Goal: Task Accomplishment & Management: Manage account settings

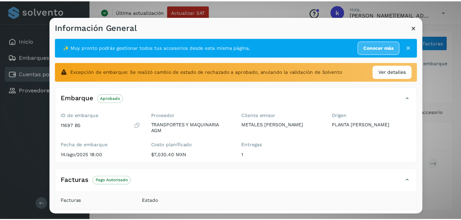
scroll to position [69, 0]
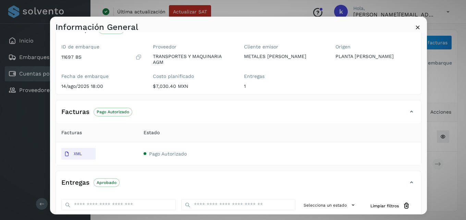
click at [418, 27] on icon at bounding box center [417, 26] width 7 height 7
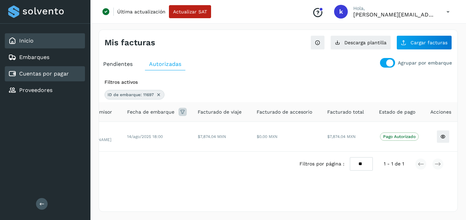
click at [38, 44] on div "Inicio" at bounding box center [45, 40] width 80 height 15
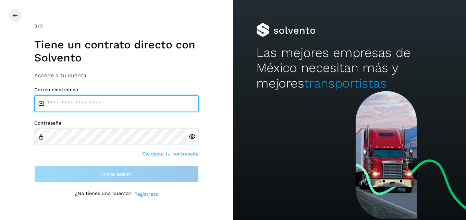
click at [66, 103] on input "email" at bounding box center [116, 103] width 165 height 16
type input "**********"
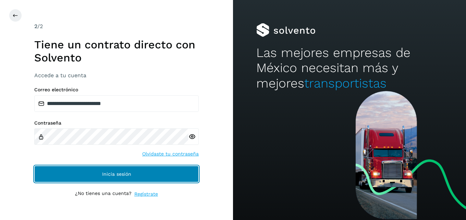
click at [120, 169] on button "Inicia sesión" at bounding box center [116, 174] width 165 height 16
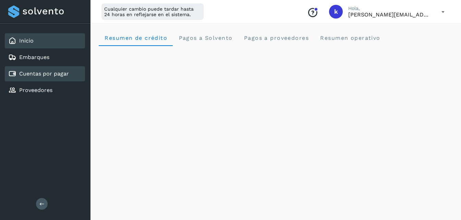
click at [56, 74] on link "Cuentas por pagar" at bounding box center [44, 73] width 50 height 7
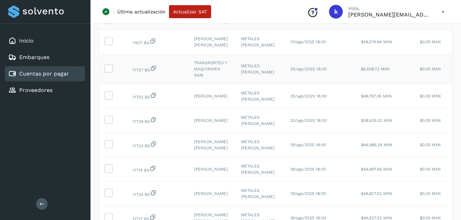
scroll to position [69, 0]
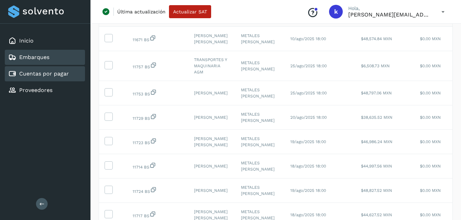
click at [57, 62] on div "Embarques" at bounding box center [45, 57] width 80 height 15
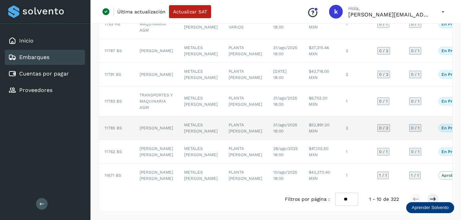
scroll to position [203, 0]
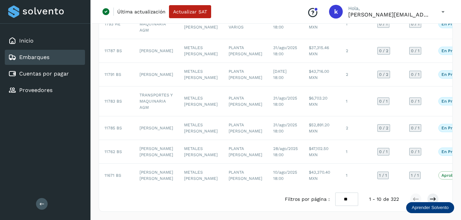
click at [344, 199] on select "** ** **" at bounding box center [346, 198] width 23 height 13
select select "**"
click at [335, 192] on select "** ** **" at bounding box center [346, 198] width 23 height 13
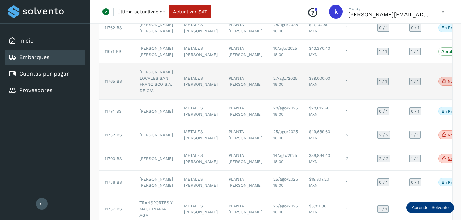
scroll to position [305, 0]
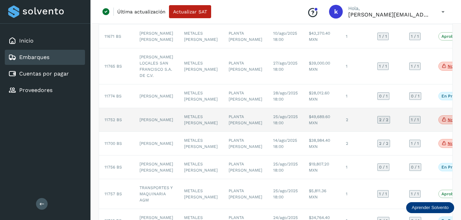
click at [146, 132] on td "[PERSON_NAME]" at bounding box center [156, 120] width 45 height 24
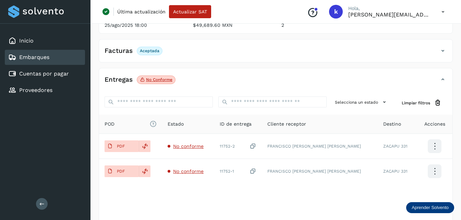
scroll to position [132, 0]
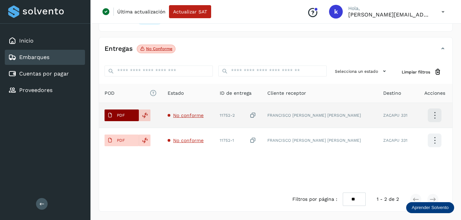
click at [131, 115] on button "PDF" at bounding box center [122, 115] width 34 height 12
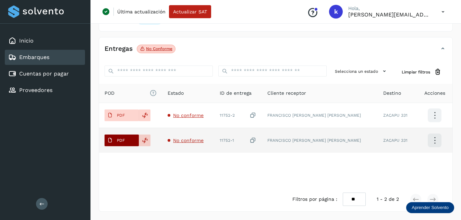
click at [128, 139] on button "PDF" at bounding box center [122, 140] width 34 height 12
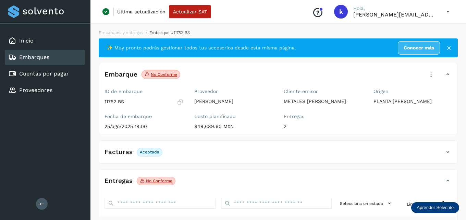
select select "**"
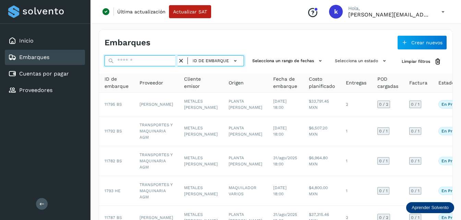
click at [121, 57] on input "text" at bounding box center [141, 60] width 73 height 11
type input "*****"
select select "**"
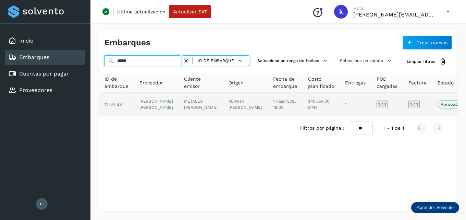
type input "*****"
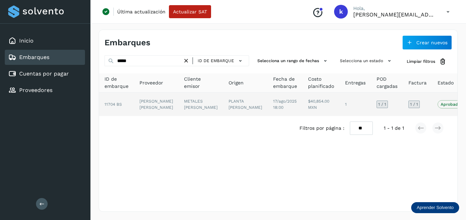
click at [142, 107] on td "[PERSON_NAME] [PERSON_NAME]" at bounding box center [156, 104] width 45 height 23
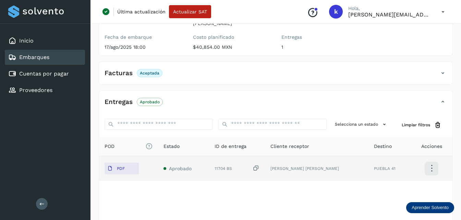
scroll to position [107, 0]
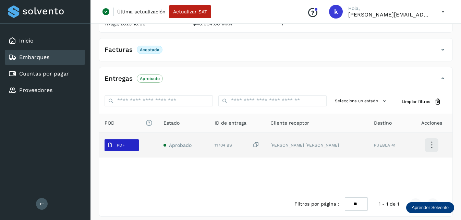
click at [123, 143] on p "PDF" at bounding box center [121, 145] width 8 height 5
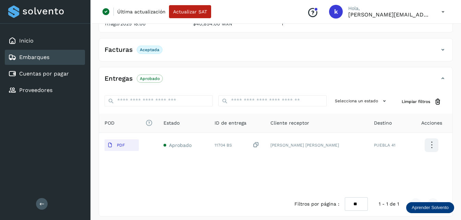
click at [47, 56] on link "Embarques" at bounding box center [34, 57] width 30 height 7
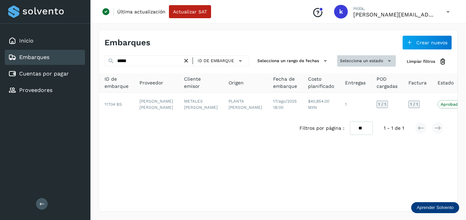
click at [367, 59] on button "Selecciona un estado" at bounding box center [366, 60] width 59 height 11
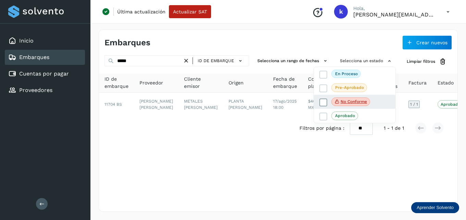
click at [321, 101] on icon at bounding box center [323, 102] width 7 height 7
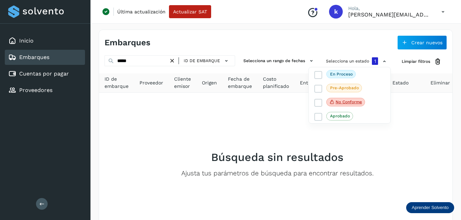
click at [174, 60] on div at bounding box center [230, 110] width 461 height 220
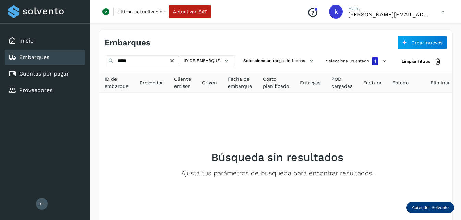
click at [173, 60] on icon at bounding box center [172, 60] width 7 height 7
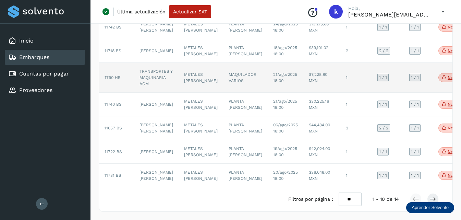
scroll to position [221, 0]
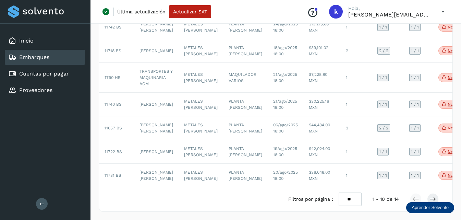
click at [348, 198] on select "** ** **" at bounding box center [350, 198] width 23 height 13
select select "**"
click at [339, 192] on select "** ** **" at bounding box center [350, 198] width 23 height 13
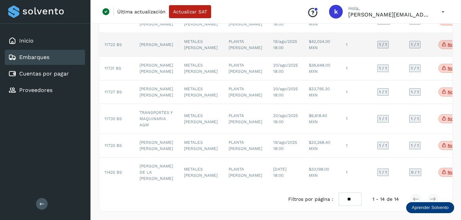
scroll to position [346, 0]
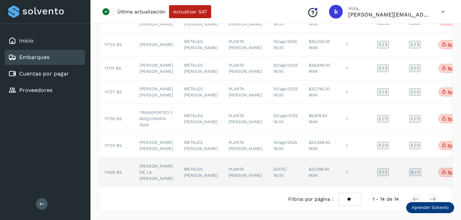
click at [119, 170] on span "11425 BS" at bounding box center [113, 172] width 17 height 5
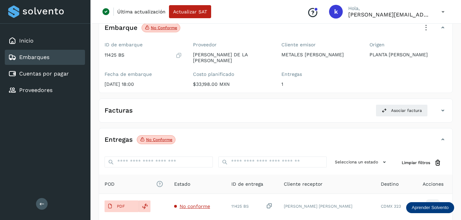
scroll to position [108, 0]
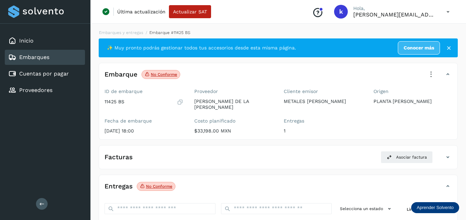
select select "**"
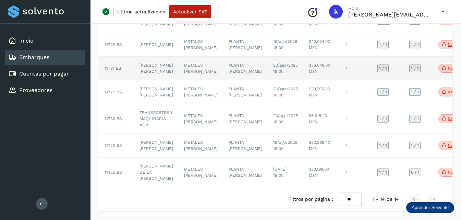
scroll to position [346, 0]
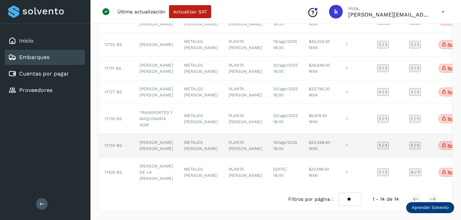
click at [148, 134] on td "[PERSON_NAME] [PERSON_NAME]" at bounding box center [156, 146] width 45 height 24
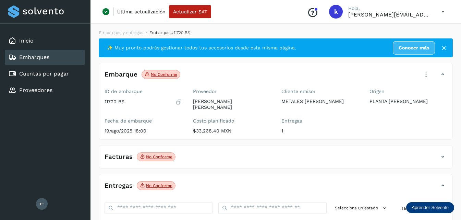
click at [425, 74] on icon at bounding box center [425, 74] width 15 height 15
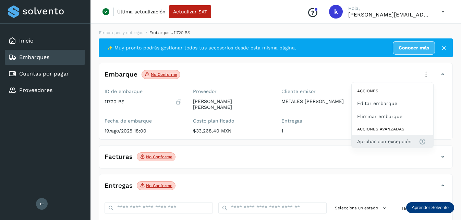
click at [367, 137] on button "Aprobar con excepción" at bounding box center [393, 141] width 82 height 13
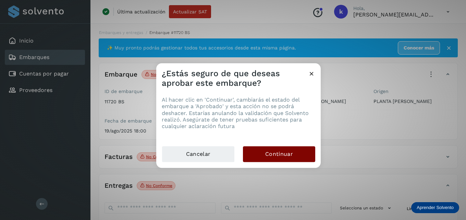
click at [263, 152] on button "Continuar" at bounding box center [279, 154] width 72 height 16
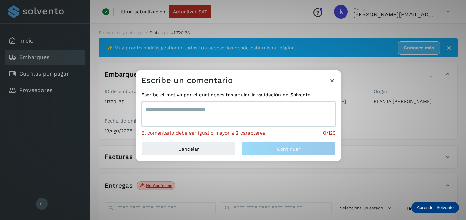
click at [193, 112] on textarea at bounding box center [238, 113] width 195 height 25
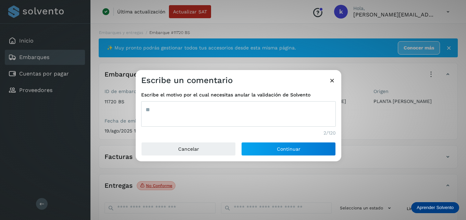
type textarea "*"
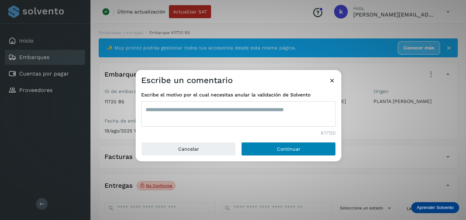
type textarea "**********"
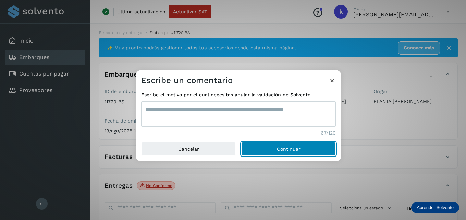
click at [266, 147] on button "Continuar" at bounding box center [288, 149] width 95 height 14
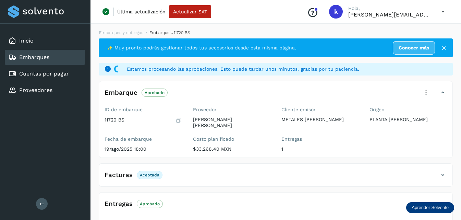
click at [442, 46] on icon at bounding box center [443, 48] width 7 height 7
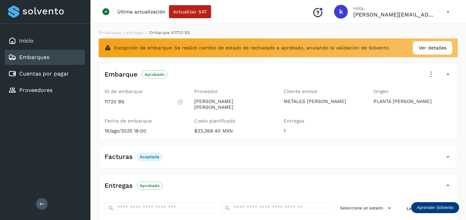
select select "**"
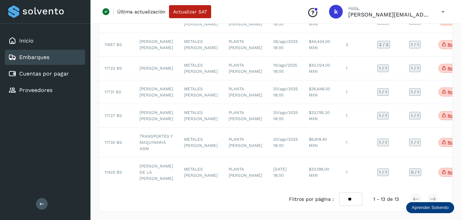
scroll to position [317, 0]
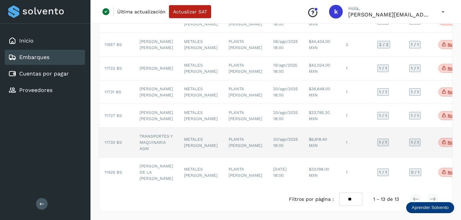
click at [115, 140] on span "11730 BS" at bounding box center [113, 142] width 17 height 5
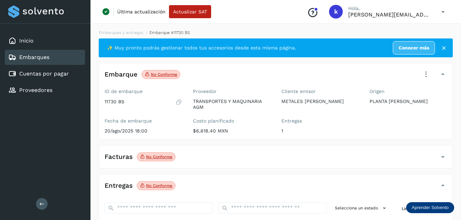
click at [425, 74] on icon at bounding box center [425, 74] width 15 height 15
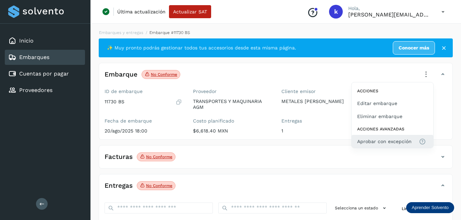
click at [379, 141] on span "Aprobar con excepción" at bounding box center [384, 141] width 54 height 8
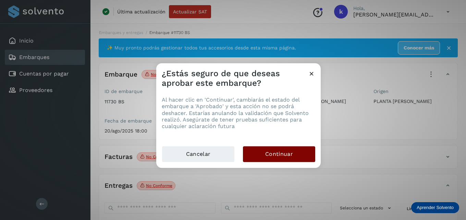
click at [267, 157] on span "Continuar" at bounding box center [279, 154] width 28 height 8
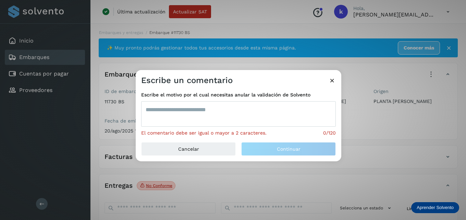
click at [169, 112] on textarea at bounding box center [238, 113] width 195 height 25
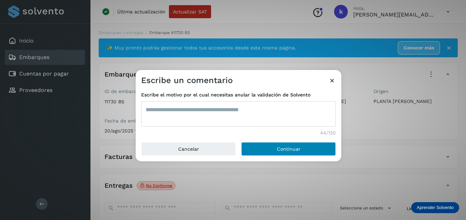
type textarea "**********"
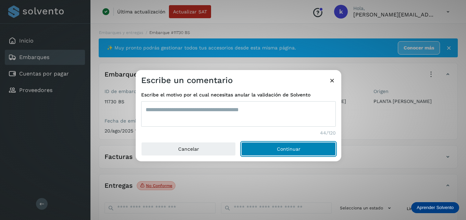
click at [247, 143] on button "Continuar" at bounding box center [288, 149] width 95 height 14
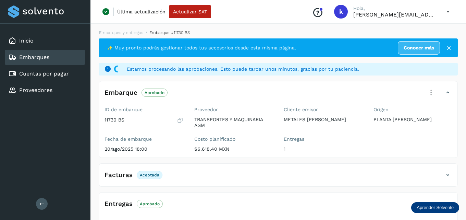
select select "**"
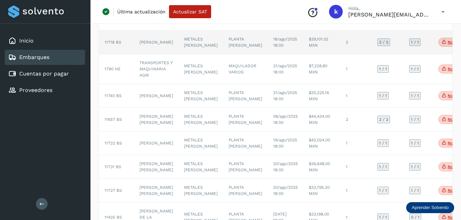
scroll to position [240, 0]
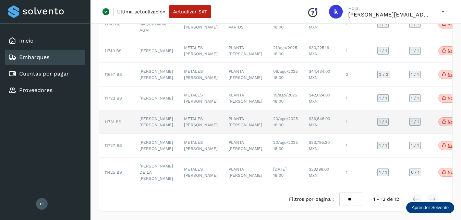
click at [119, 134] on td "11731 BS" at bounding box center [116, 122] width 35 height 24
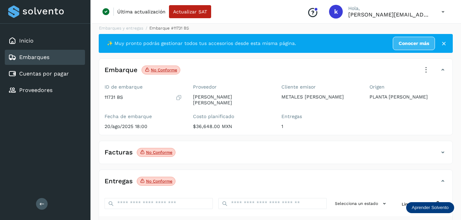
scroll to position [4, 0]
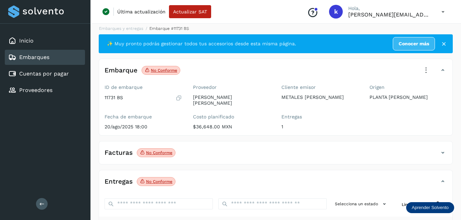
click at [425, 72] on icon at bounding box center [425, 70] width 15 height 15
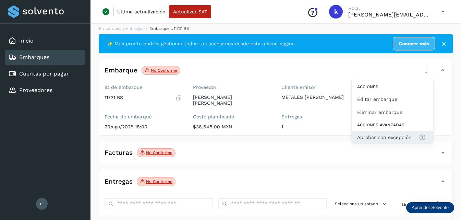
click at [389, 136] on span "Aprobar con excepción" at bounding box center [384, 137] width 54 height 8
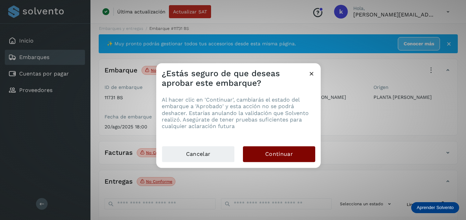
click at [265, 149] on button "Continuar" at bounding box center [279, 154] width 72 height 16
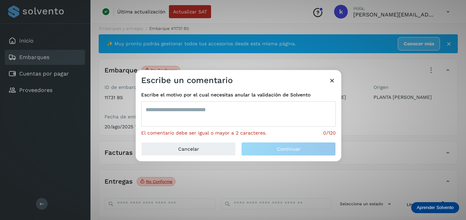
click at [178, 108] on textarea at bounding box center [238, 113] width 195 height 25
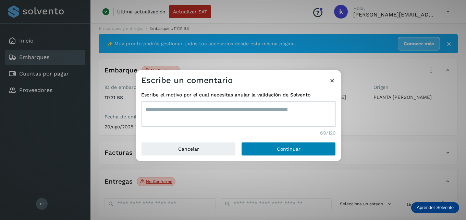
type textarea "**********"
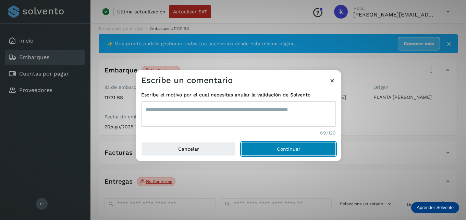
click at [254, 147] on button "Continuar" at bounding box center [288, 149] width 95 height 14
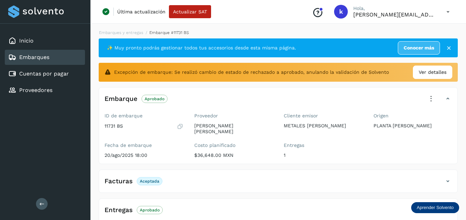
select select "**"
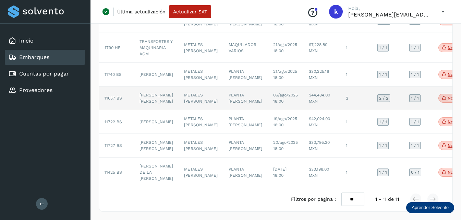
scroll to position [206, 0]
click at [114, 100] on span "11657 BS" at bounding box center [113, 98] width 17 height 5
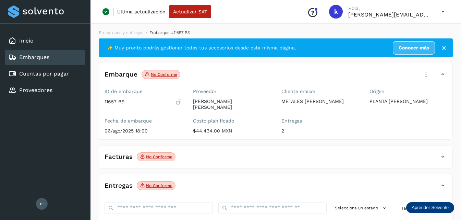
click at [426, 73] on icon at bounding box center [425, 74] width 15 height 15
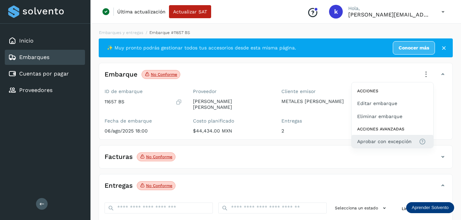
click at [371, 140] on span "Aprobar con excepción" at bounding box center [384, 141] width 54 height 8
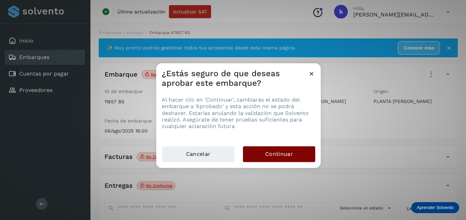
click at [283, 148] on button "Continuar" at bounding box center [279, 154] width 72 height 16
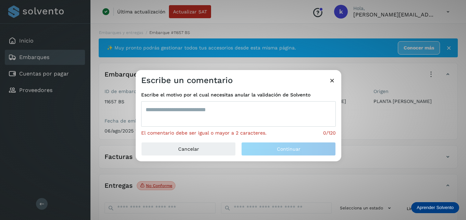
click at [196, 107] on textarea at bounding box center [238, 113] width 195 height 25
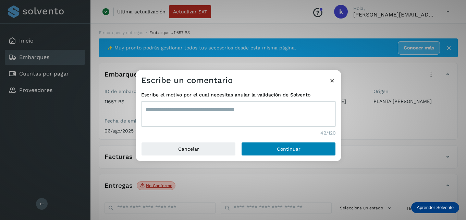
type textarea "**********"
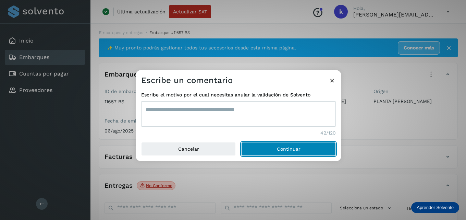
click at [265, 150] on button "Continuar" at bounding box center [288, 149] width 95 height 14
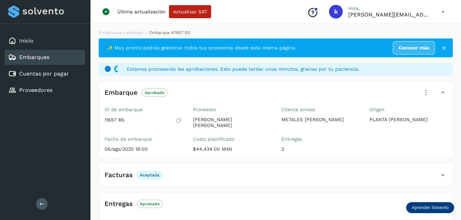
select select "**"
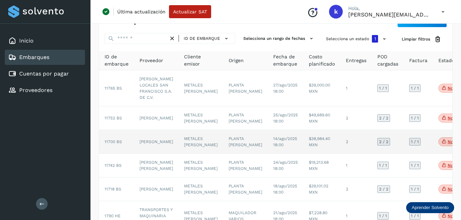
scroll to position [34, 0]
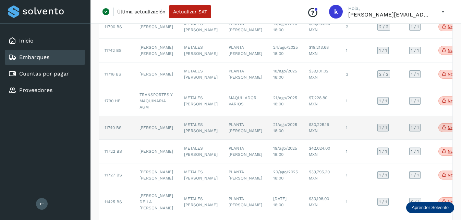
click at [116, 130] on span "11740 BS" at bounding box center [113, 127] width 17 height 5
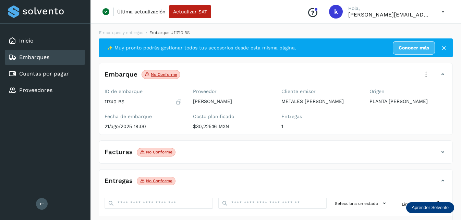
click at [426, 75] on icon at bounding box center [425, 74] width 15 height 15
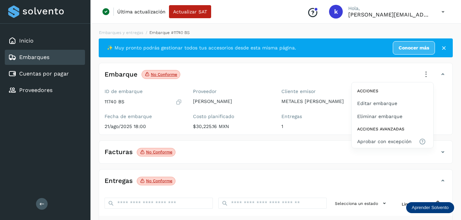
click at [423, 71] on div at bounding box center [230, 110] width 461 height 220
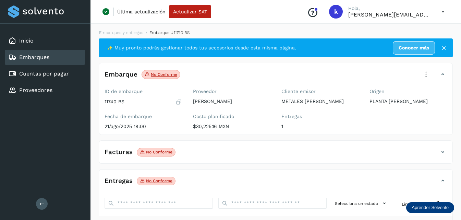
click at [429, 73] on icon at bounding box center [425, 74] width 15 height 15
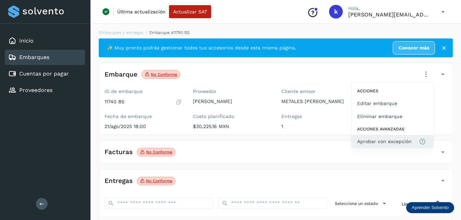
click at [383, 138] on span "Aprobar con excepción" at bounding box center [384, 141] width 54 height 8
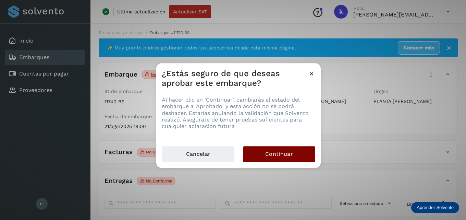
click at [255, 152] on button "Continuar" at bounding box center [279, 154] width 72 height 16
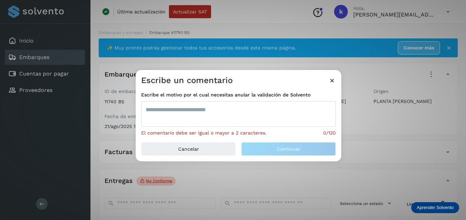
click at [202, 111] on textarea at bounding box center [238, 113] width 195 height 25
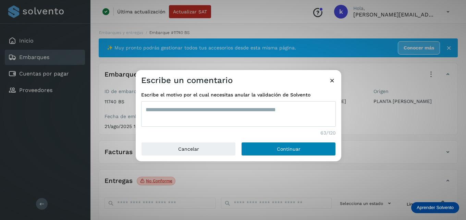
type textarea "**********"
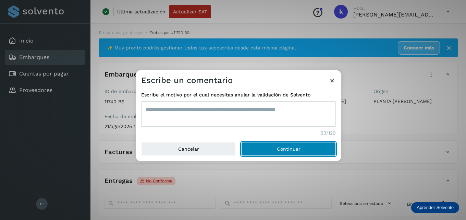
click at [283, 148] on span "Continuar" at bounding box center [289, 148] width 24 height 5
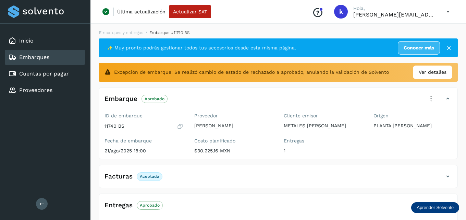
select select "**"
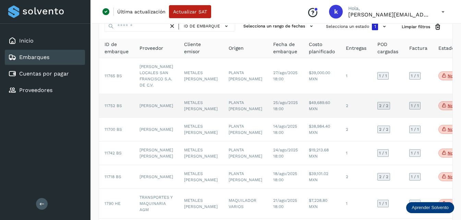
scroll to position [69, 0]
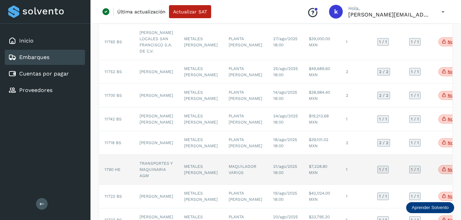
click at [116, 172] on span "1790 HE" at bounding box center [113, 169] width 16 height 5
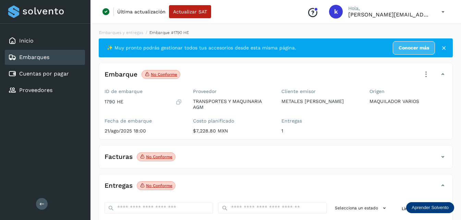
click at [424, 74] on icon at bounding box center [425, 74] width 15 height 15
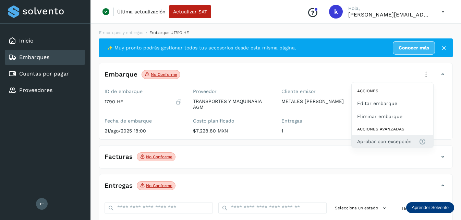
click at [382, 139] on span "Aprobar con excepción" at bounding box center [384, 141] width 54 height 8
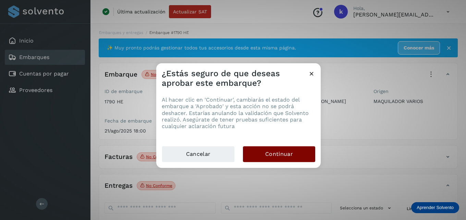
click at [258, 150] on button "Continuar" at bounding box center [279, 154] width 72 height 16
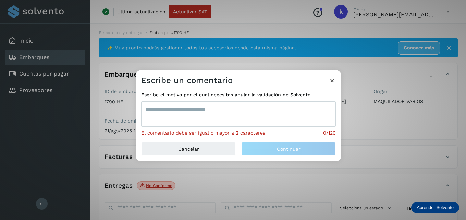
click at [249, 113] on textarea at bounding box center [238, 113] width 195 height 25
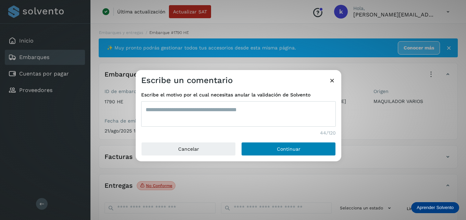
type textarea "**********"
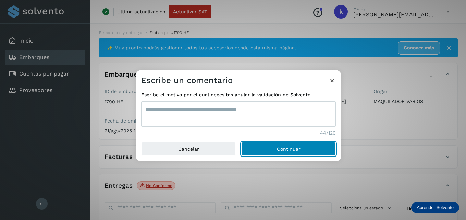
click at [269, 147] on button "Continuar" at bounding box center [288, 149] width 95 height 14
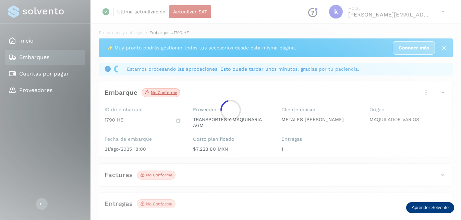
select select "**"
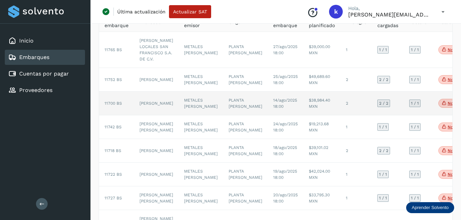
scroll to position [69, 0]
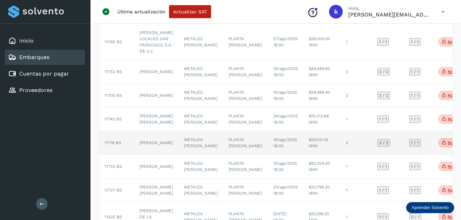
click at [113, 145] on span "11718 BS" at bounding box center [113, 142] width 17 height 5
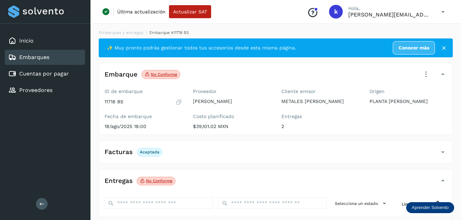
click at [427, 72] on icon at bounding box center [425, 74] width 15 height 15
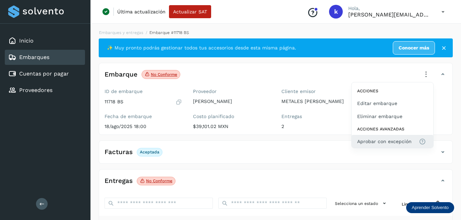
drag, startPoint x: 380, startPoint y: 142, endPoint x: 375, endPoint y: 145, distance: 5.9
click at [375, 145] on span "Aprobar con excepción" at bounding box center [384, 141] width 54 height 8
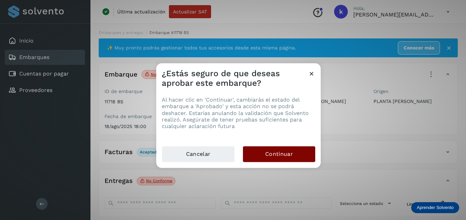
click at [278, 150] on button "Continuar" at bounding box center [279, 154] width 72 height 16
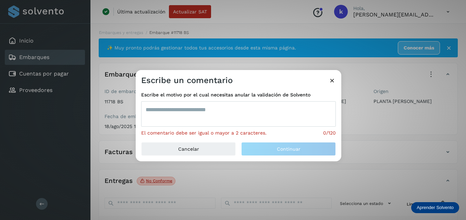
click at [219, 112] on textarea at bounding box center [238, 113] width 195 height 25
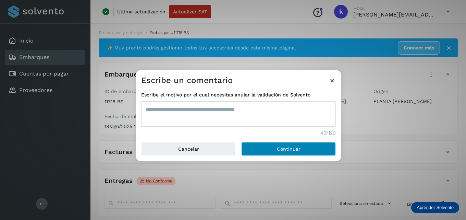
type textarea "**********"
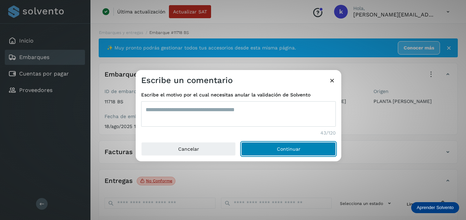
click at [313, 148] on button "Continuar" at bounding box center [288, 149] width 95 height 14
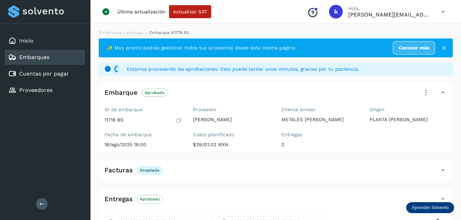
select select "**"
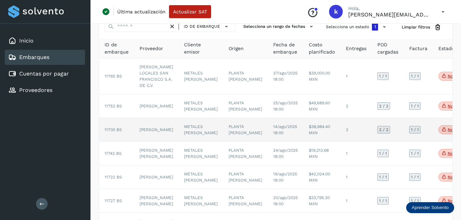
scroll to position [69, 0]
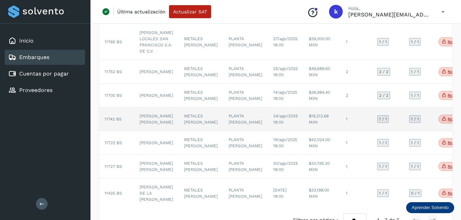
click at [145, 131] on td "[PERSON_NAME] [PERSON_NAME]" at bounding box center [156, 119] width 45 height 24
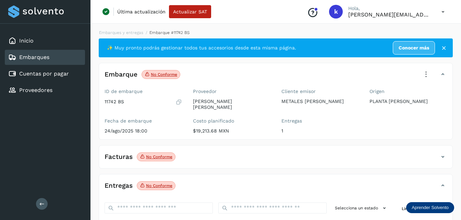
click at [426, 72] on icon at bounding box center [425, 74] width 15 height 15
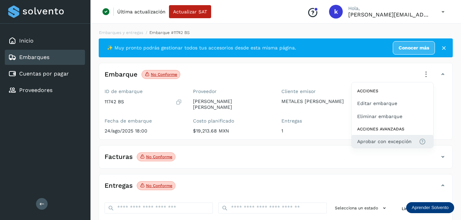
click at [364, 142] on span "Aprobar con excepción" at bounding box center [384, 141] width 54 height 8
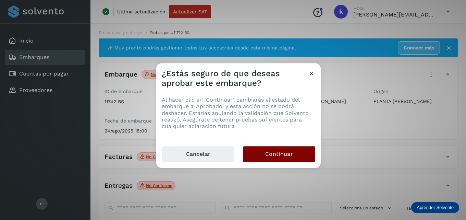
click at [265, 153] on button "Continuar" at bounding box center [279, 154] width 72 height 16
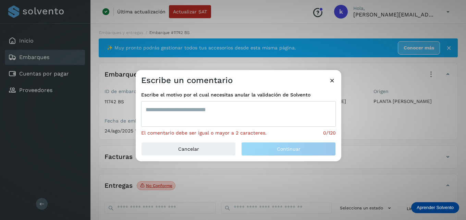
click at [192, 111] on textarea at bounding box center [238, 113] width 195 height 25
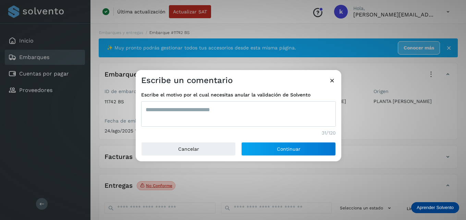
click at [209, 109] on textarea "**********" at bounding box center [238, 113] width 195 height 25
type textarea "**********"
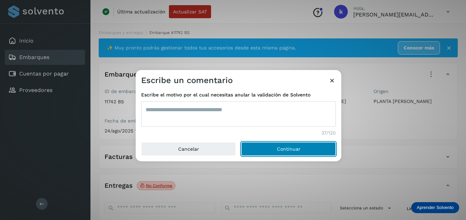
click at [253, 147] on button "Continuar" at bounding box center [288, 149] width 95 height 14
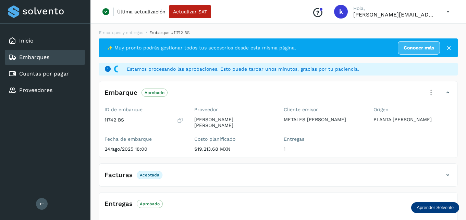
select select "**"
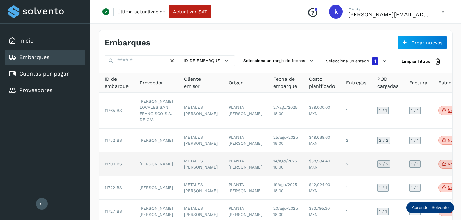
click at [117, 166] on span "11700 BS" at bounding box center [113, 163] width 17 height 5
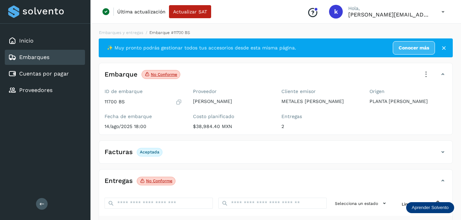
click at [425, 72] on icon at bounding box center [425, 74] width 15 height 15
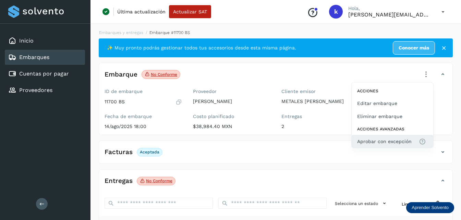
click at [364, 140] on span "Aprobar con excepción" at bounding box center [384, 141] width 54 height 8
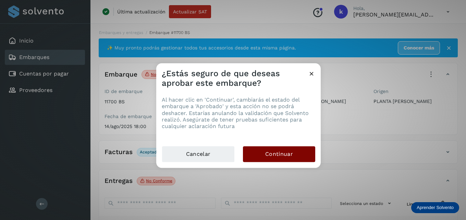
click at [252, 151] on button "Continuar" at bounding box center [279, 154] width 72 height 16
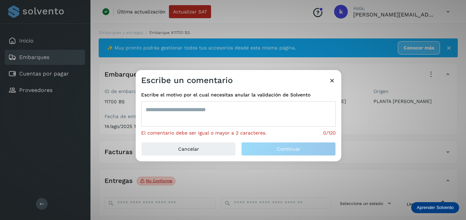
click at [214, 106] on textarea at bounding box center [238, 113] width 195 height 25
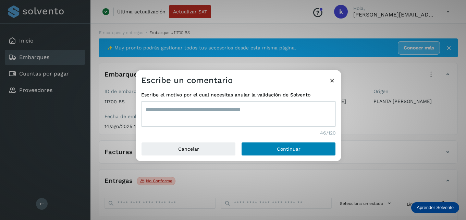
type textarea "**********"
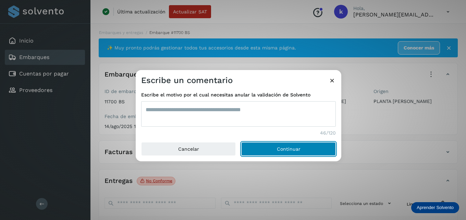
click at [268, 148] on button "Continuar" at bounding box center [288, 149] width 95 height 14
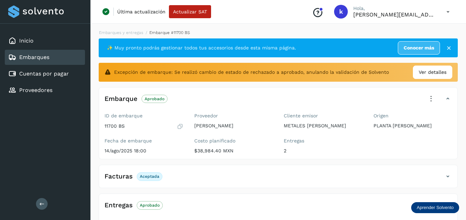
select select "**"
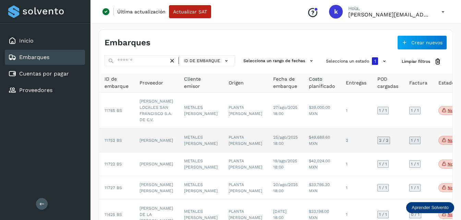
click at [147, 147] on td "[PERSON_NAME]" at bounding box center [156, 141] width 45 height 24
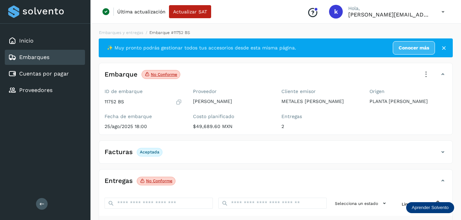
click at [424, 73] on icon at bounding box center [425, 74] width 15 height 15
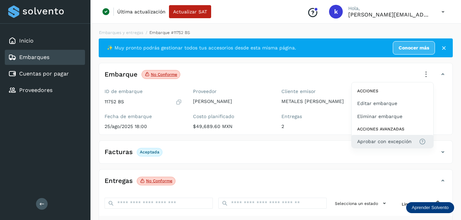
click at [371, 140] on span "Aprobar con excepción" at bounding box center [384, 141] width 54 height 8
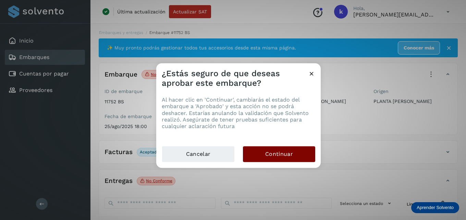
click at [265, 148] on button "Continuar" at bounding box center [279, 154] width 72 height 16
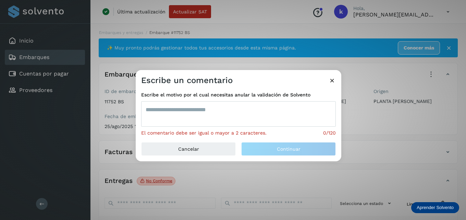
click at [191, 107] on textarea at bounding box center [238, 113] width 195 height 25
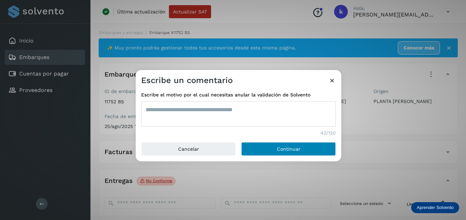
type textarea "**********"
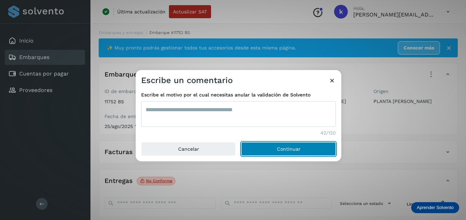
click at [273, 144] on button "Continuar" at bounding box center [288, 149] width 95 height 14
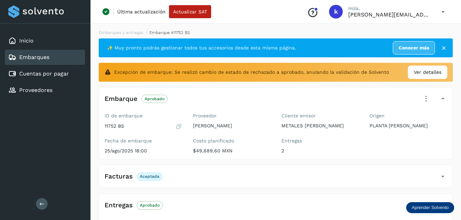
select select "**"
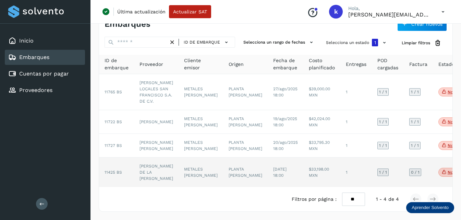
scroll to position [20, 0]
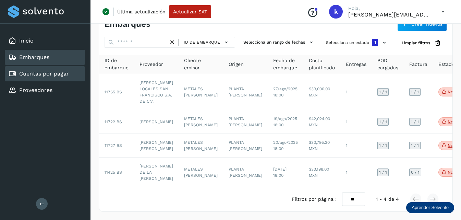
click at [37, 76] on link "Cuentas por pagar" at bounding box center [44, 73] width 50 height 7
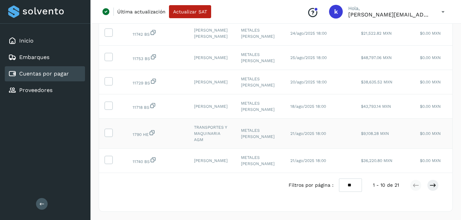
scroll to position [215, 0]
click at [351, 183] on select "** ** **" at bounding box center [350, 184] width 23 height 13
select select "**"
click at [339, 178] on select "** ** **" at bounding box center [350, 184] width 23 height 13
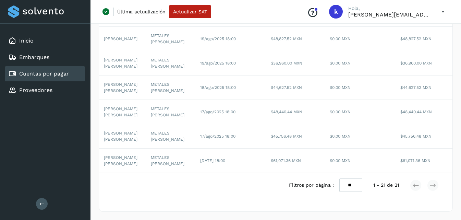
scroll to position [0, 168]
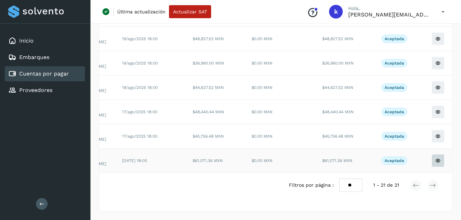
click at [436, 158] on icon at bounding box center [437, 160] width 5 height 5
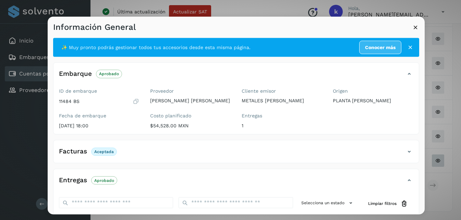
scroll to position [107, 0]
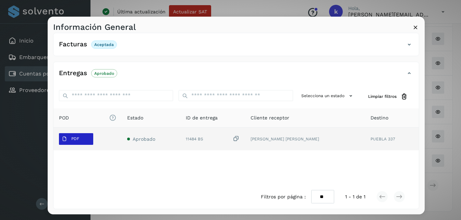
click at [81, 139] on span "PDF" at bounding box center [70, 138] width 23 height 11
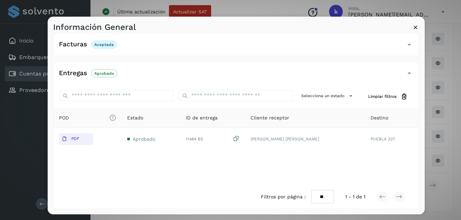
click at [413, 28] on icon at bounding box center [415, 26] width 7 height 7
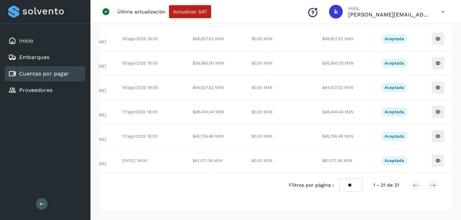
scroll to position [0, 0]
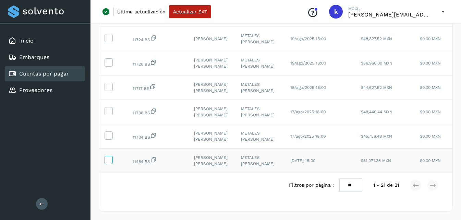
click at [105, 156] on label at bounding box center [109, 160] width 8 height 8
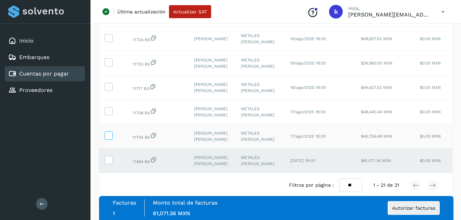
click at [109, 132] on icon at bounding box center [108, 134] width 7 height 7
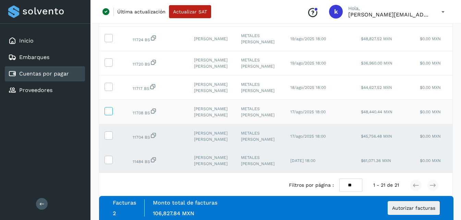
click at [108, 108] on icon at bounding box center [108, 110] width 7 height 7
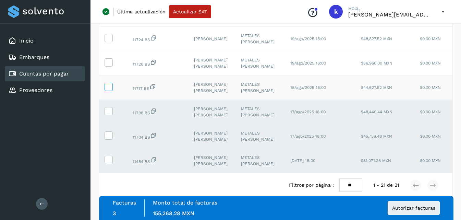
click at [108, 83] on icon at bounding box center [108, 86] width 7 height 7
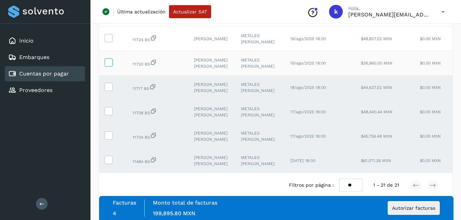
click at [107, 58] on icon at bounding box center [108, 61] width 7 height 7
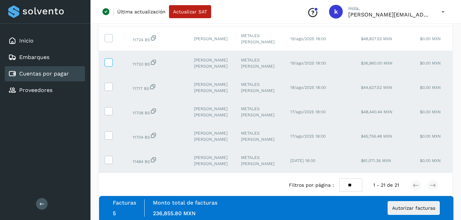
scroll to position [454, 0]
click at [108, 41] on icon at bounding box center [108, 37] width 7 height 7
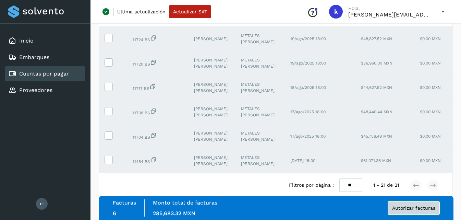
click at [404, 208] on span "Autorizar facturas" at bounding box center [413, 207] width 43 height 5
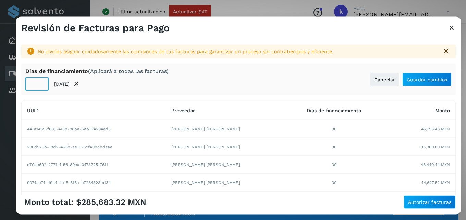
click at [41, 85] on input "**" at bounding box center [36, 84] width 23 height 14
click at [41, 85] on input "*" at bounding box center [36, 84] width 23 height 14
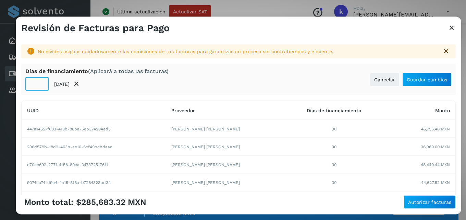
type input "*"
click at [41, 85] on input "*" at bounding box center [36, 84] width 23 height 14
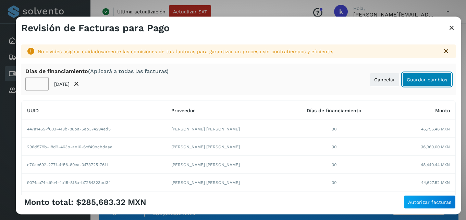
click at [410, 79] on span "Guardar cambios" at bounding box center [427, 79] width 40 height 5
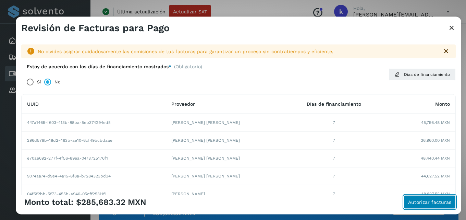
click at [435, 204] on span "Autorizar facturas" at bounding box center [429, 201] width 43 height 5
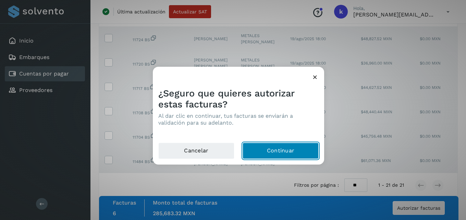
click at [265, 145] on button "Continuar" at bounding box center [281, 150] width 76 height 16
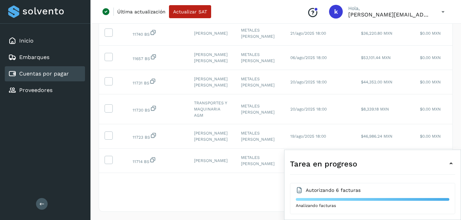
scroll to position [342, 0]
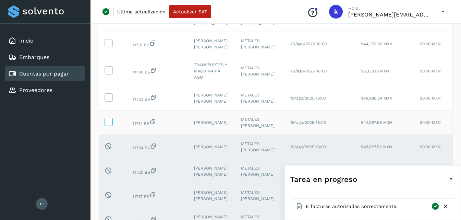
click at [108, 125] on icon at bounding box center [108, 121] width 7 height 7
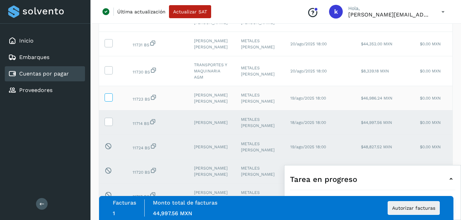
drag, startPoint x: 103, startPoint y: 128, endPoint x: 110, endPoint y: 129, distance: 7.0
click at [109, 110] on td at bounding box center [113, 98] width 28 height 24
click at [110, 100] on icon at bounding box center [108, 96] width 7 height 7
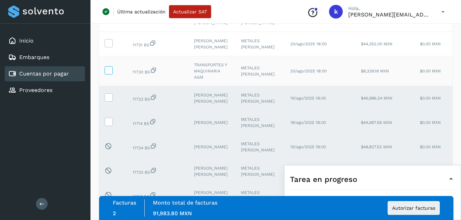
click at [111, 73] on icon at bounding box center [108, 69] width 7 height 7
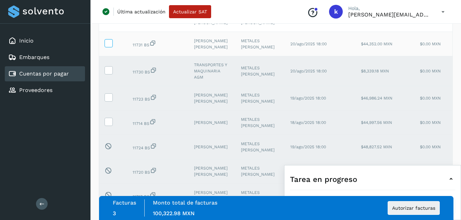
click at [105, 46] on icon at bounding box center [108, 42] width 7 height 7
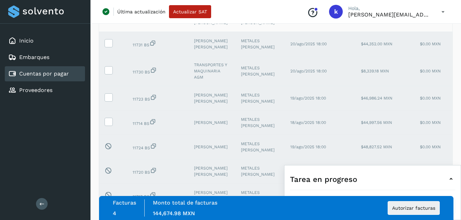
click at [110, 22] on icon at bounding box center [108, 18] width 7 height 7
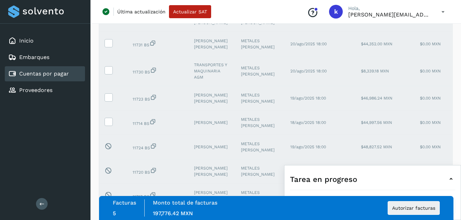
scroll to position [308, 0]
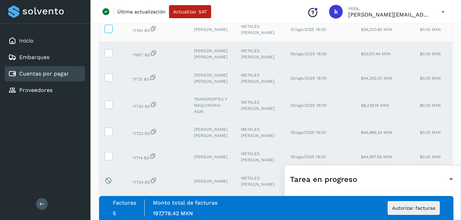
click at [109, 32] on icon at bounding box center [108, 28] width 7 height 7
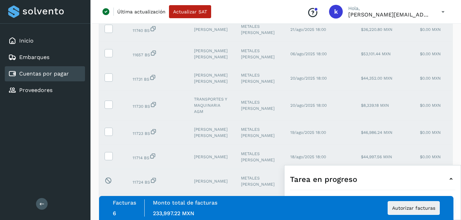
click at [111, 5] on icon at bounding box center [108, 1] width 7 height 7
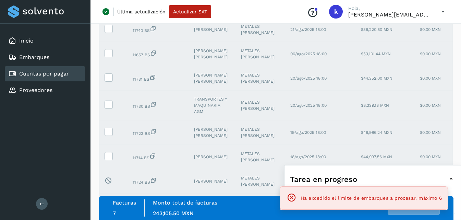
click at [109, 5] on icon at bounding box center [108, 1] width 7 height 7
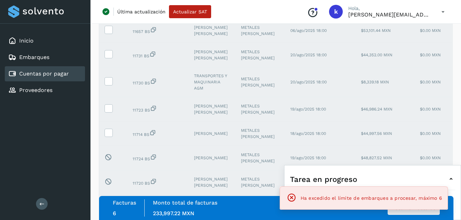
scroll to position [342, 0]
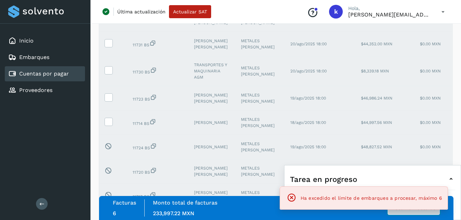
click at [407, 211] on button "Autorizar facturas" at bounding box center [414, 208] width 52 height 14
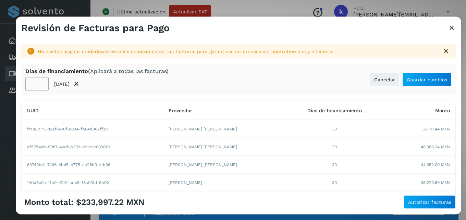
click at [42, 86] on input "**" at bounding box center [36, 84] width 23 height 14
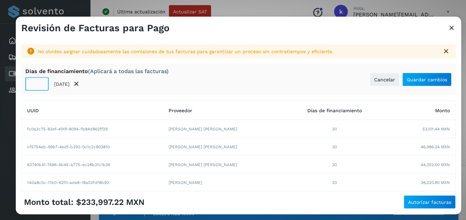
click at [42, 86] on input "*" at bounding box center [36, 84] width 23 height 14
type input "*"
click at [42, 86] on input "*" at bounding box center [36, 84] width 23 height 14
click at [406, 85] on button "Guardar cambios" at bounding box center [426, 79] width 49 height 14
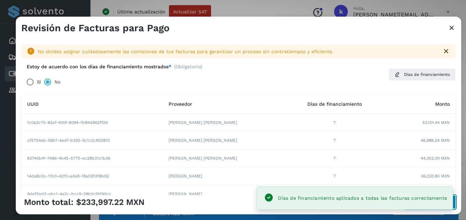
click at [454, 200] on button "Autorizar facturas" at bounding box center [430, 202] width 52 height 14
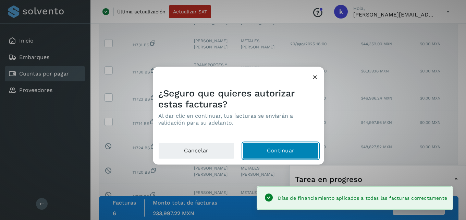
click at [283, 150] on button "Continuar" at bounding box center [281, 150] width 76 height 16
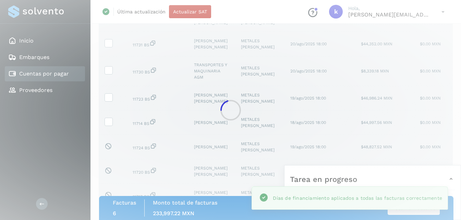
scroll to position [331, 0]
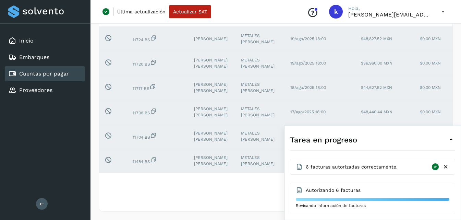
click at [446, 167] on icon at bounding box center [445, 166] width 7 height 7
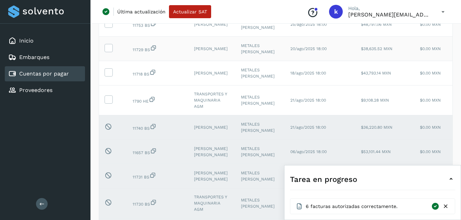
scroll to position [194, 0]
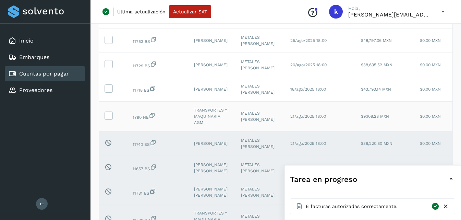
click at [104, 131] on td at bounding box center [113, 116] width 28 height 30
click at [109, 119] on icon at bounding box center [108, 114] width 7 height 7
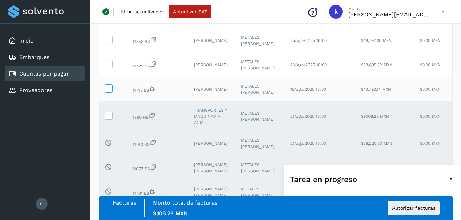
click at [109, 92] on icon at bounding box center [108, 87] width 7 height 7
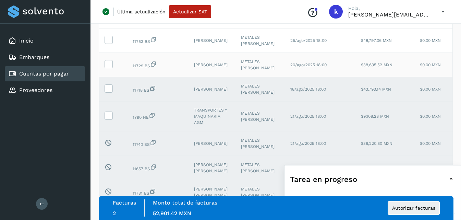
click at [102, 77] on td at bounding box center [113, 65] width 28 height 24
drag, startPoint x: 111, startPoint y: 82, endPoint x: 111, endPoint y: 44, distance: 38.7
click at [111, 67] on icon at bounding box center [108, 63] width 7 height 7
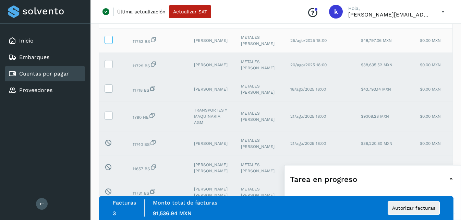
click at [108, 43] on icon at bounding box center [108, 39] width 7 height 7
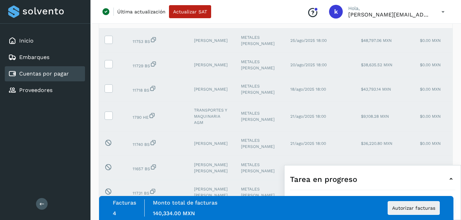
click at [109, 19] on icon at bounding box center [108, 14] width 7 height 7
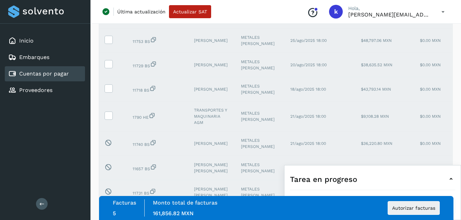
scroll to position [160, 0]
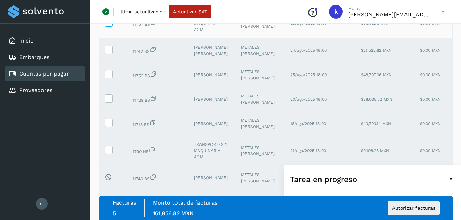
click at [107, 26] on icon at bounding box center [108, 22] width 7 height 7
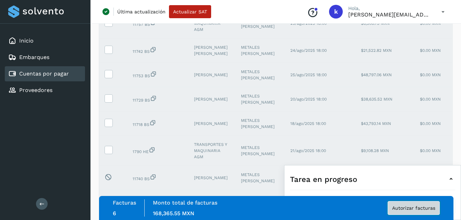
click at [417, 207] on span "Autorizar facturas" at bounding box center [413, 207] width 43 height 5
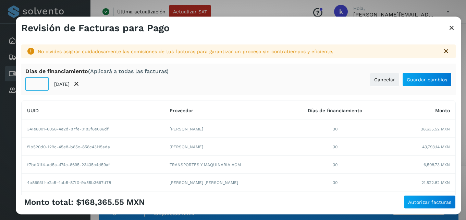
click at [38, 85] on input "**" at bounding box center [36, 84] width 23 height 14
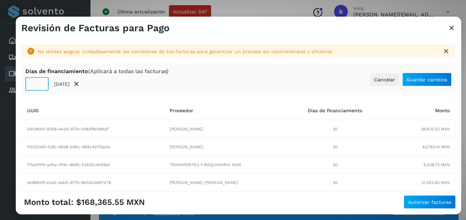
click at [38, 85] on input "*" at bounding box center [36, 84] width 23 height 14
type input "*"
click at [38, 85] on input "*" at bounding box center [36, 84] width 23 height 14
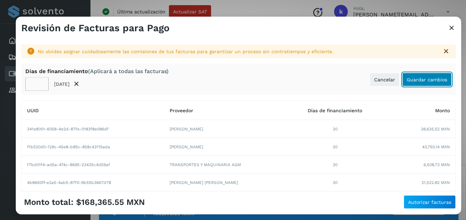
click at [431, 82] on span "Guardar cambios" at bounding box center [427, 79] width 40 height 5
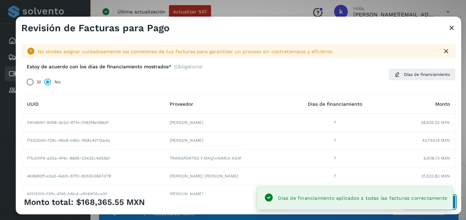
click at [454, 201] on button "Autorizar facturas" at bounding box center [430, 202] width 52 height 14
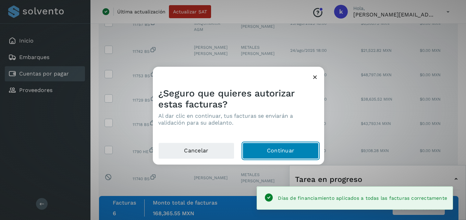
click at [301, 147] on button "Continuar" at bounding box center [281, 150] width 76 height 16
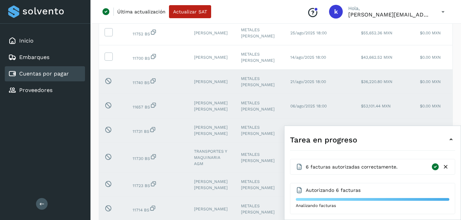
scroll to position [0, 0]
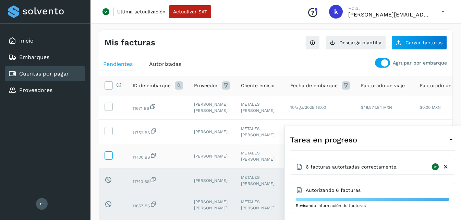
click at [107, 158] on icon at bounding box center [108, 154] width 7 height 7
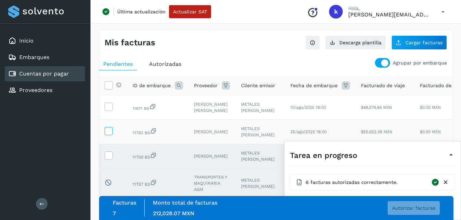
click at [108, 134] on icon at bounding box center [108, 130] width 7 height 7
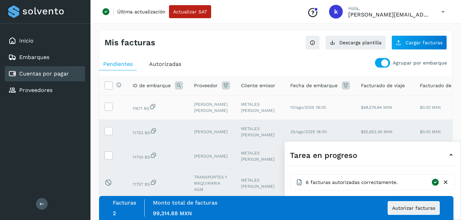
click at [113, 107] on td at bounding box center [113, 107] width 28 height 24
click at [108, 108] on icon at bounding box center [108, 105] width 7 height 7
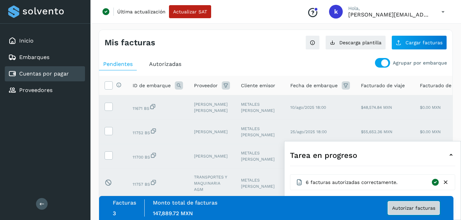
click at [429, 209] on span "Autorizar facturas" at bounding box center [413, 207] width 43 height 5
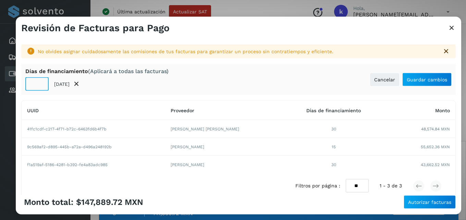
click at [41, 87] on input "**" at bounding box center [36, 84] width 23 height 14
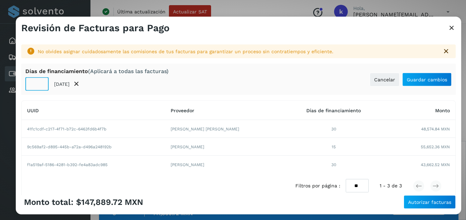
click at [41, 87] on input "**" at bounding box center [36, 84] width 23 height 14
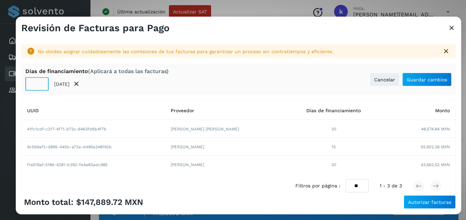
click at [41, 87] on input "**" at bounding box center [36, 84] width 23 height 14
click at [41, 87] on input "*" at bounding box center [36, 84] width 23 height 14
type input "*"
click at [41, 87] on input "*" at bounding box center [36, 84] width 23 height 14
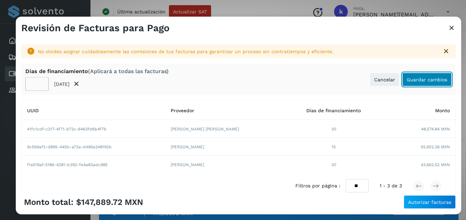
click at [416, 75] on button "Guardar cambios" at bounding box center [426, 79] width 49 height 14
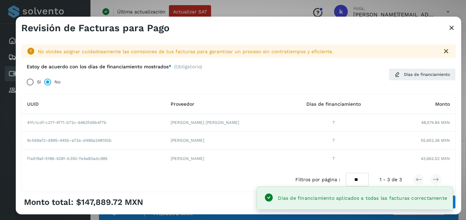
click at [456, 202] on div "Monto total: $147,889.72 MXN Autorizar facturas" at bounding box center [239, 204] width 446 height 19
click at [454, 202] on button "Autorizar facturas" at bounding box center [430, 202] width 52 height 14
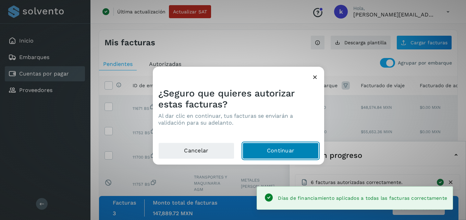
click at [283, 144] on button "Continuar" at bounding box center [281, 150] width 76 height 16
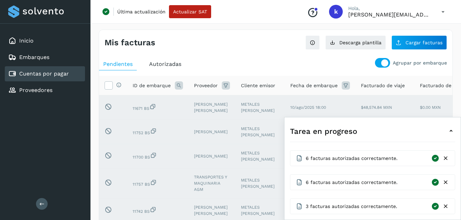
click at [445, 159] on icon at bounding box center [445, 158] width 7 height 7
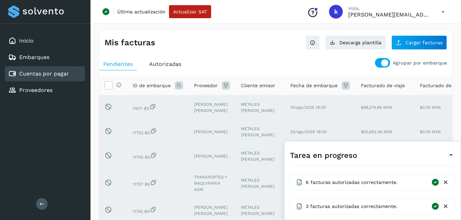
click at [446, 180] on icon at bounding box center [445, 182] width 7 height 7
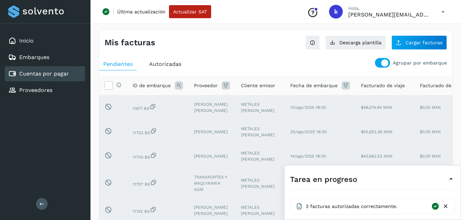
click at [444, 207] on icon at bounding box center [445, 206] width 7 height 7
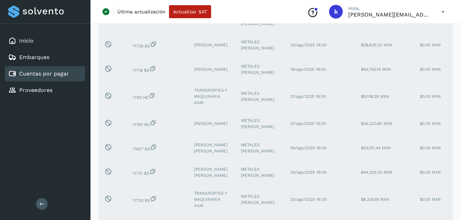
scroll to position [8, 0]
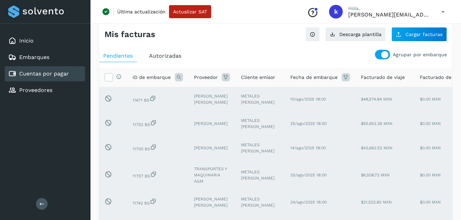
click at [167, 56] on span "Autorizadas" at bounding box center [165, 55] width 32 height 7
select select "**"
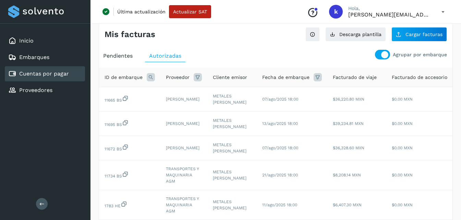
click at [150, 76] on icon at bounding box center [151, 77] width 8 height 8
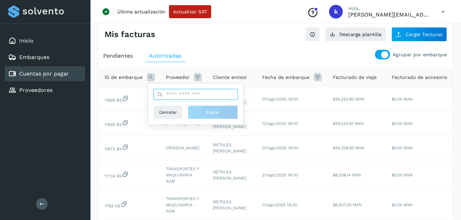
click at [181, 96] on input "text" at bounding box center [196, 94] width 84 height 11
type input "*****"
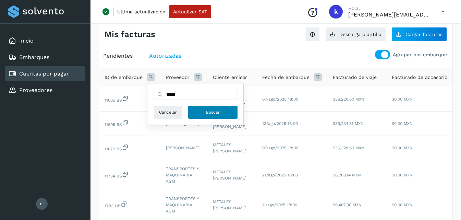
drag, startPoint x: 210, startPoint y: 114, endPoint x: 201, endPoint y: 106, distance: 12.2
click at [210, 113] on span "Buscar" at bounding box center [213, 112] width 14 height 6
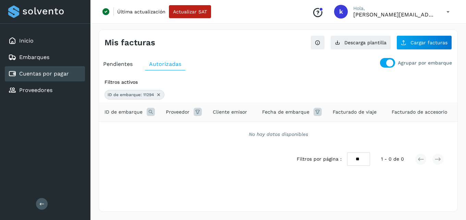
click at [125, 63] on span "Pendientes" at bounding box center [117, 64] width 29 height 7
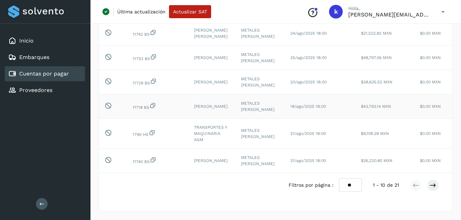
scroll to position [206, 0]
click at [350, 192] on select "** ** **" at bounding box center [350, 184] width 23 height 13
select select "**"
click at [339, 178] on select "** ** **" at bounding box center [350, 184] width 23 height 13
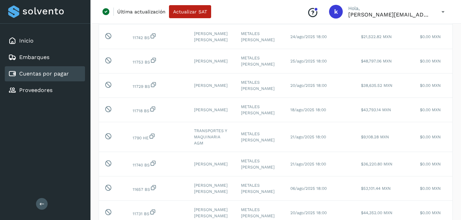
scroll to position [42, 0]
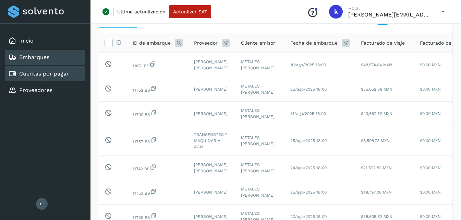
click at [65, 58] on div "Embarques" at bounding box center [45, 57] width 80 height 15
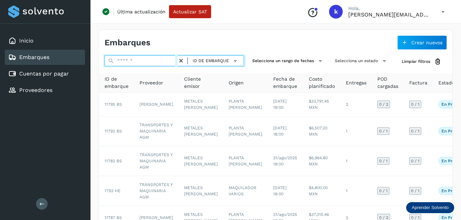
click at [155, 60] on input "text" at bounding box center [141, 60] width 73 height 11
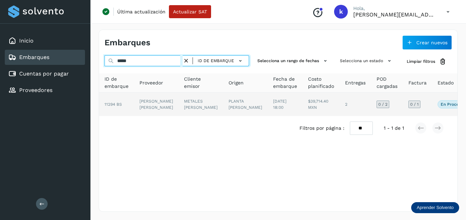
type input "*****"
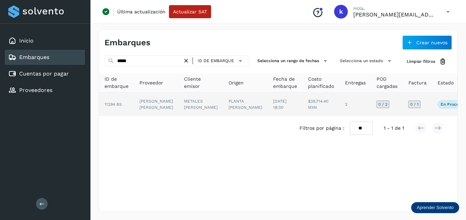
click at [157, 107] on td "[PERSON_NAME] [PERSON_NAME]" at bounding box center [156, 104] width 45 height 23
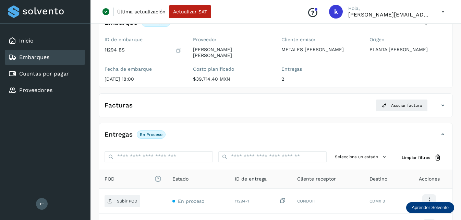
scroll to position [69, 0]
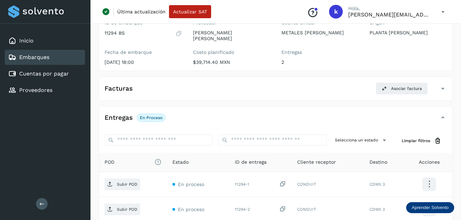
click at [441, 10] on icon at bounding box center [443, 12] width 14 height 14
click at [309, 57] on div at bounding box center [230, 110] width 461 height 220
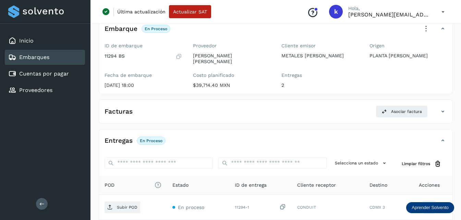
scroll to position [0, 0]
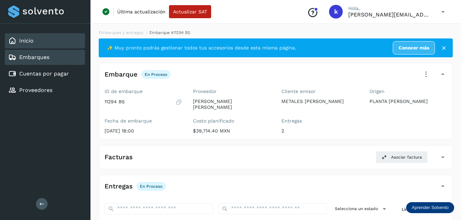
click at [34, 40] on div "Inicio" at bounding box center [45, 40] width 80 height 15
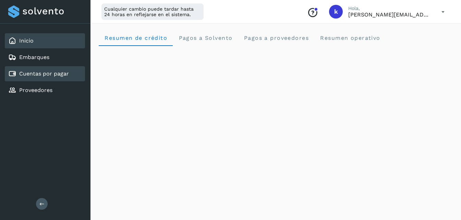
click at [33, 69] on div "Cuentas por pagar" at bounding box center [45, 73] width 80 height 15
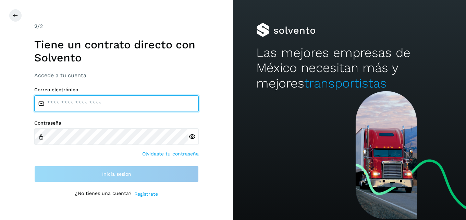
click at [89, 104] on input "email" at bounding box center [116, 103] width 165 height 16
type input "**********"
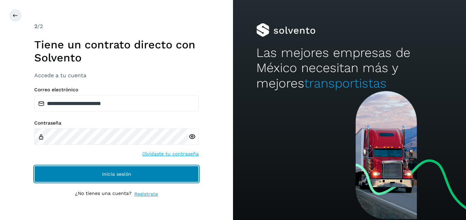
click at [105, 172] on span "Inicia sesión" at bounding box center [116, 173] width 29 height 5
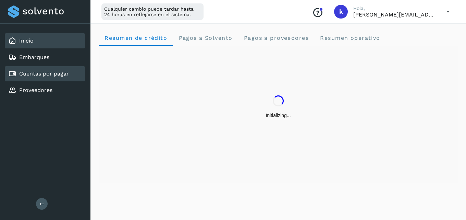
click at [51, 75] on link "Cuentas por pagar" at bounding box center [44, 73] width 50 height 7
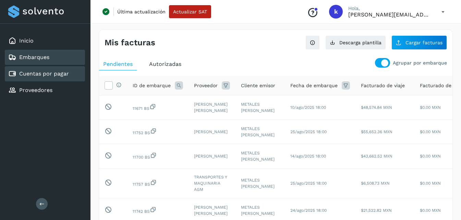
click at [52, 60] on div "Embarques" at bounding box center [45, 57] width 80 height 15
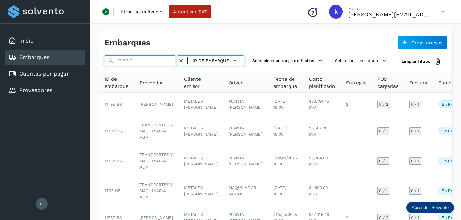
click at [134, 61] on input "text" at bounding box center [141, 60] width 73 height 11
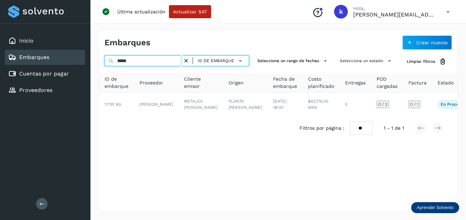
type input "*****"
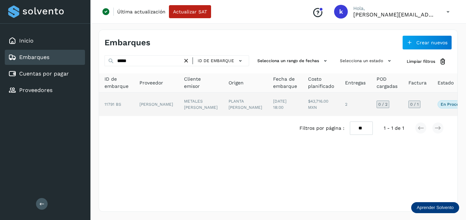
click at [135, 106] on td "[PERSON_NAME]" at bounding box center [156, 104] width 45 height 23
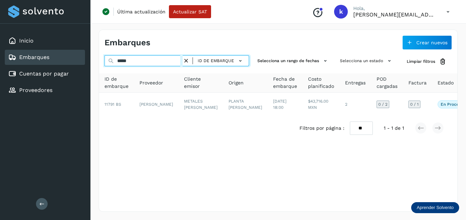
click at [133, 61] on input "*****" at bounding box center [144, 60] width 78 height 11
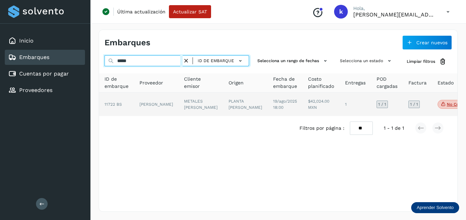
type input "*****"
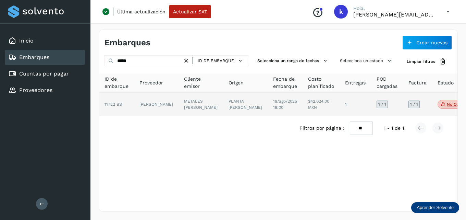
click at [153, 109] on td "[PERSON_NAME]" at bounding box center [156, 104] width 45 height 23
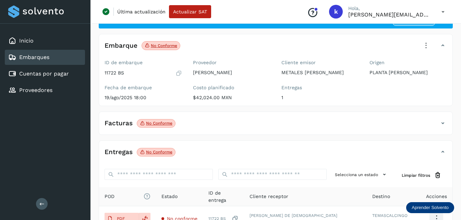
scroll to position [69, 0]
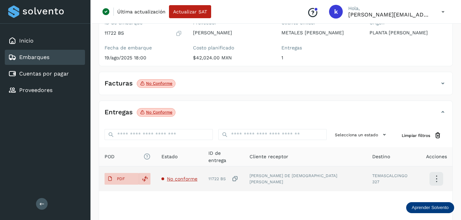
click at [196, 178] on span "No conforme" at bounding box center [182, 178] width 31 height 5
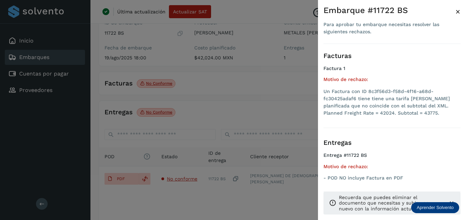
click at [198, 193] on div at bounding box center [233, 110] width 466 height 220
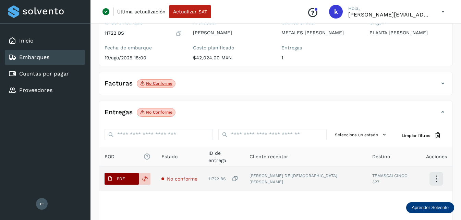
click at [134, 179] on button "PDF" at bounding box center [122, 179] width 34 height 12
click at [434, 179] on icon at bounding box center [436, 179] width 16 height 16
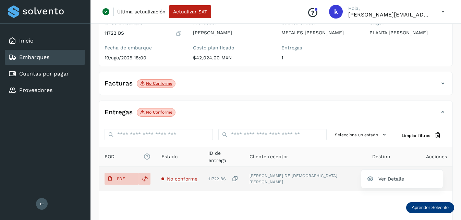
click at [271, 194] on div at bounding box center [230, 110] width 461 height 220
click at [217, 202] on div "POD El tamaño máximo de archivo es de 20 Mb. Estado ID de entrega Cliente recep…" at bounding box center [275, 186] width 353 height 78
click at [153, 113] on p "No conforme" at bounding box center [159, 112] width 26 height 5
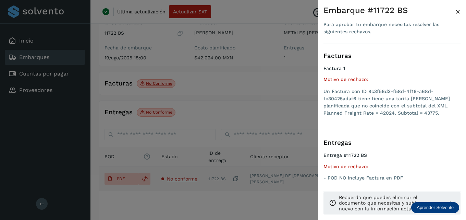
click at [459, 12] on span "×" at bounding box center [457, 12] width 5 height 10
